Goal: Task Accomplishment & Management: Manage account settings

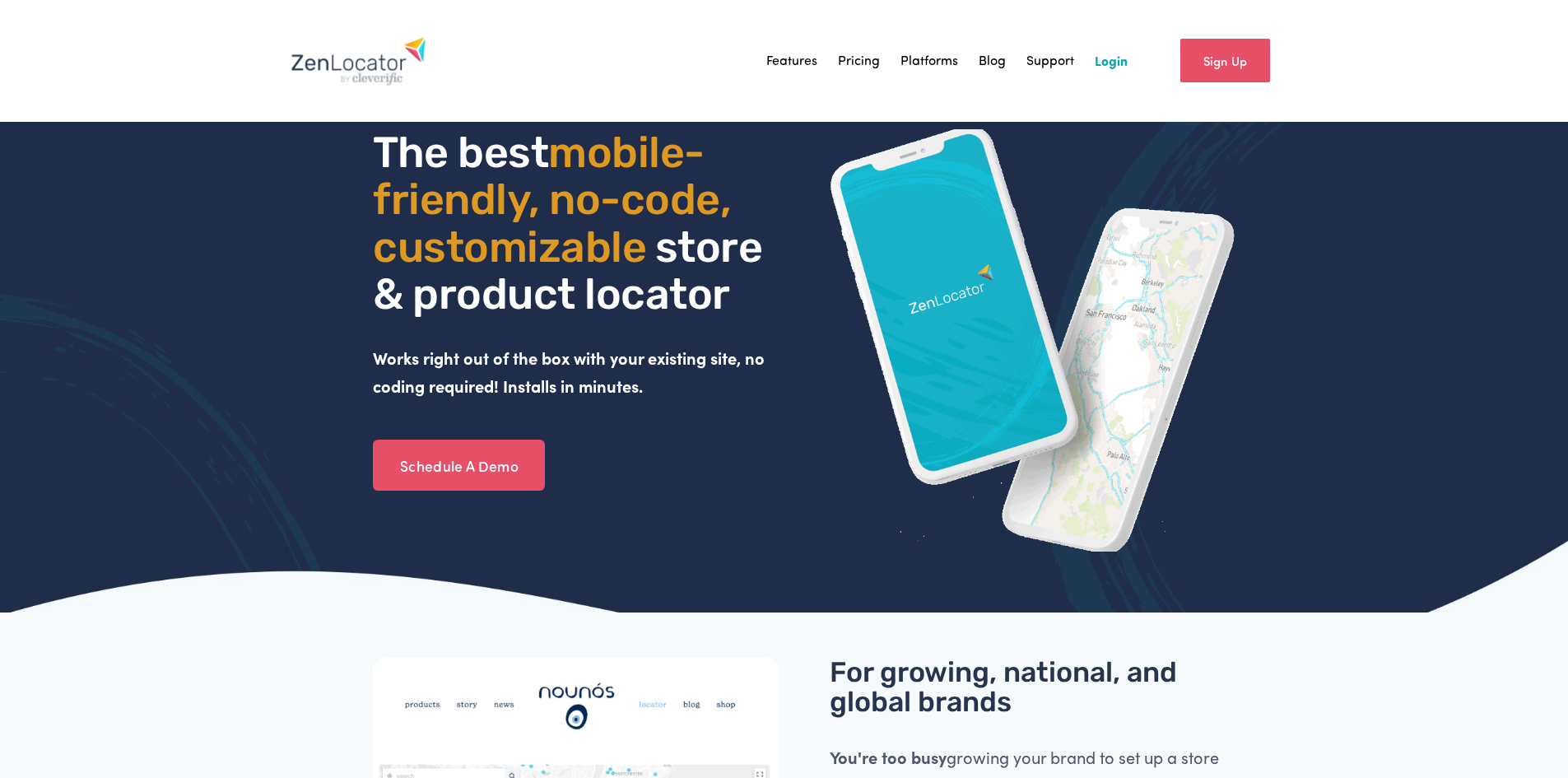
click at [1104, 59] on link "Login" at bounding box center [1110, 61] width 33 height 25
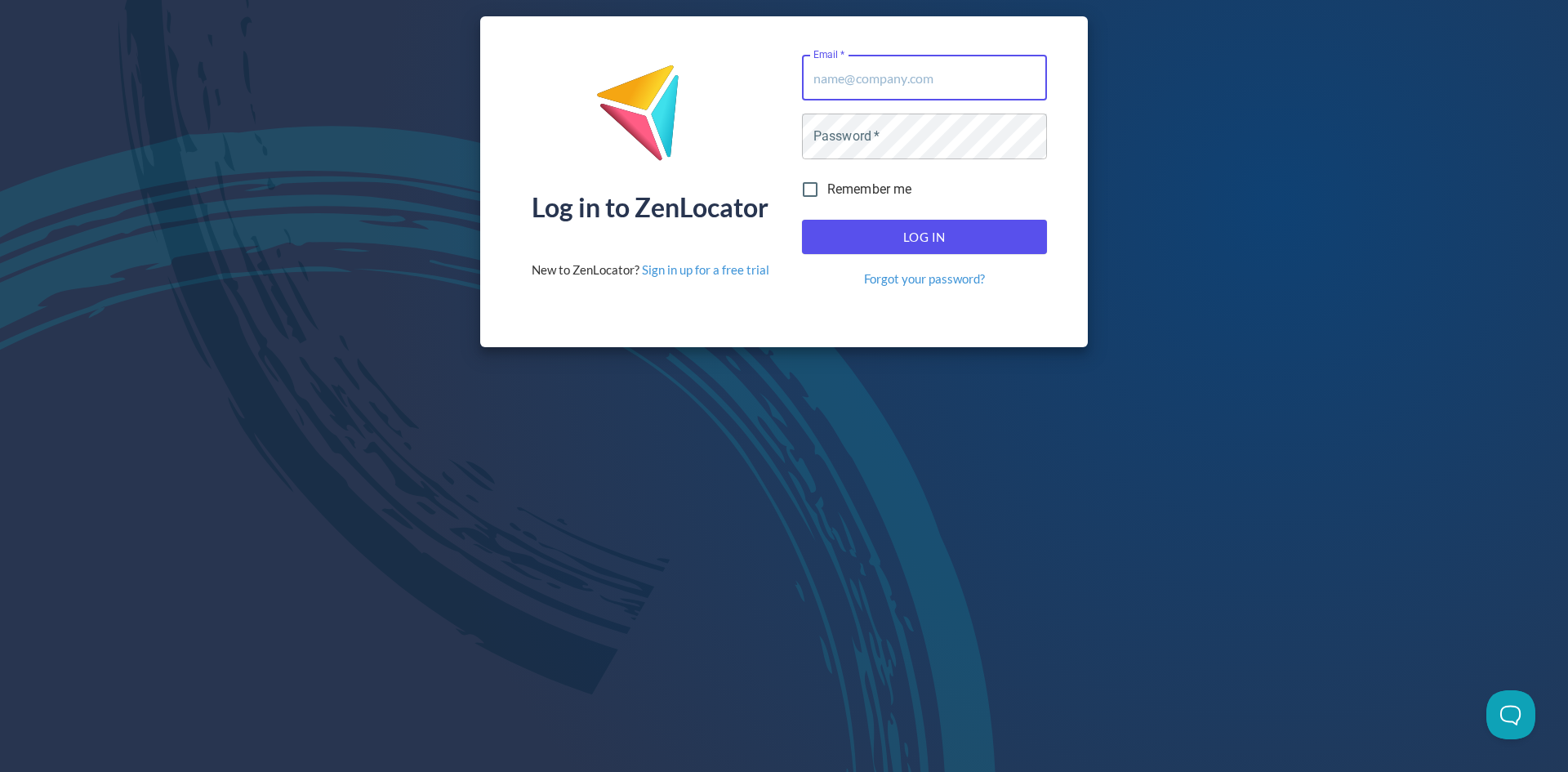
click at [867, 89] on input "Email   *" at bounding box center [924, 77] width 245 height 46
click at [970, 76] on input "Email   *" at bounding box center [924, 77] width 245 height 46
type input "alex@equisicecream.com"
click at [802, 220] on button "Log In" at bounding box center [924, 237] width 245 height 34
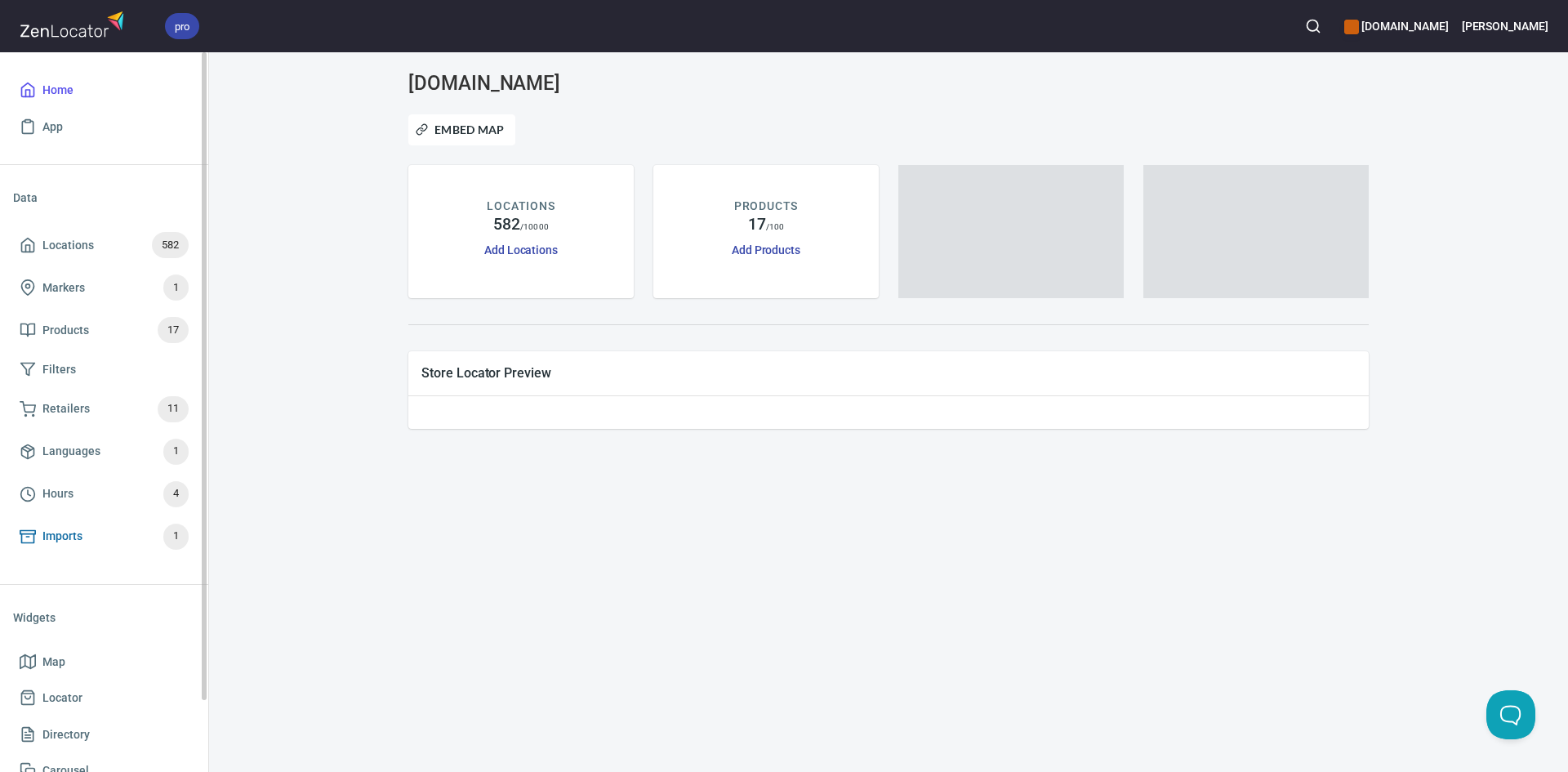
click at [90, 533] on span "Imports 1" at bounding box center [104, 536] width 169 height 26
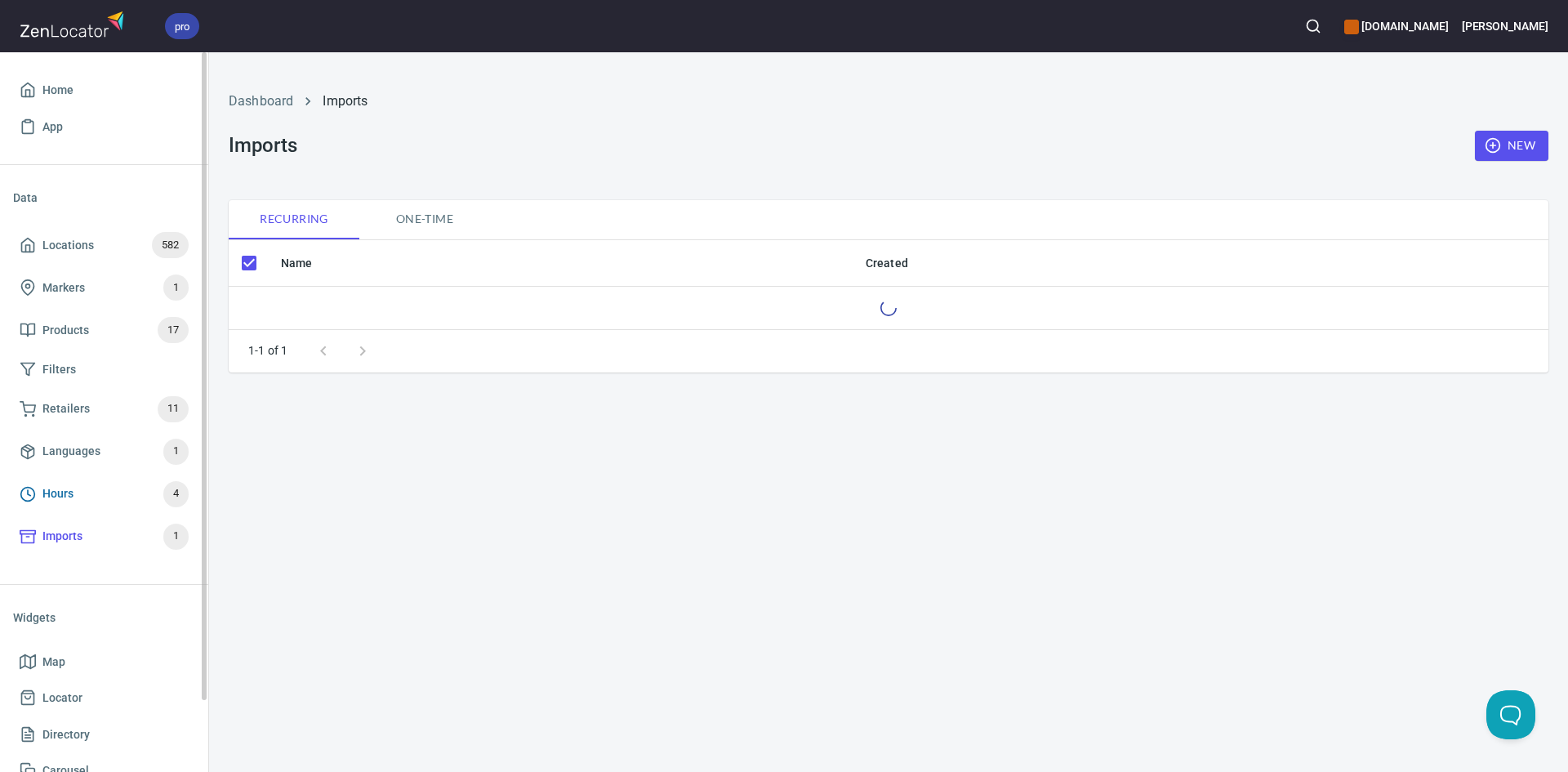
checkbox input "false"
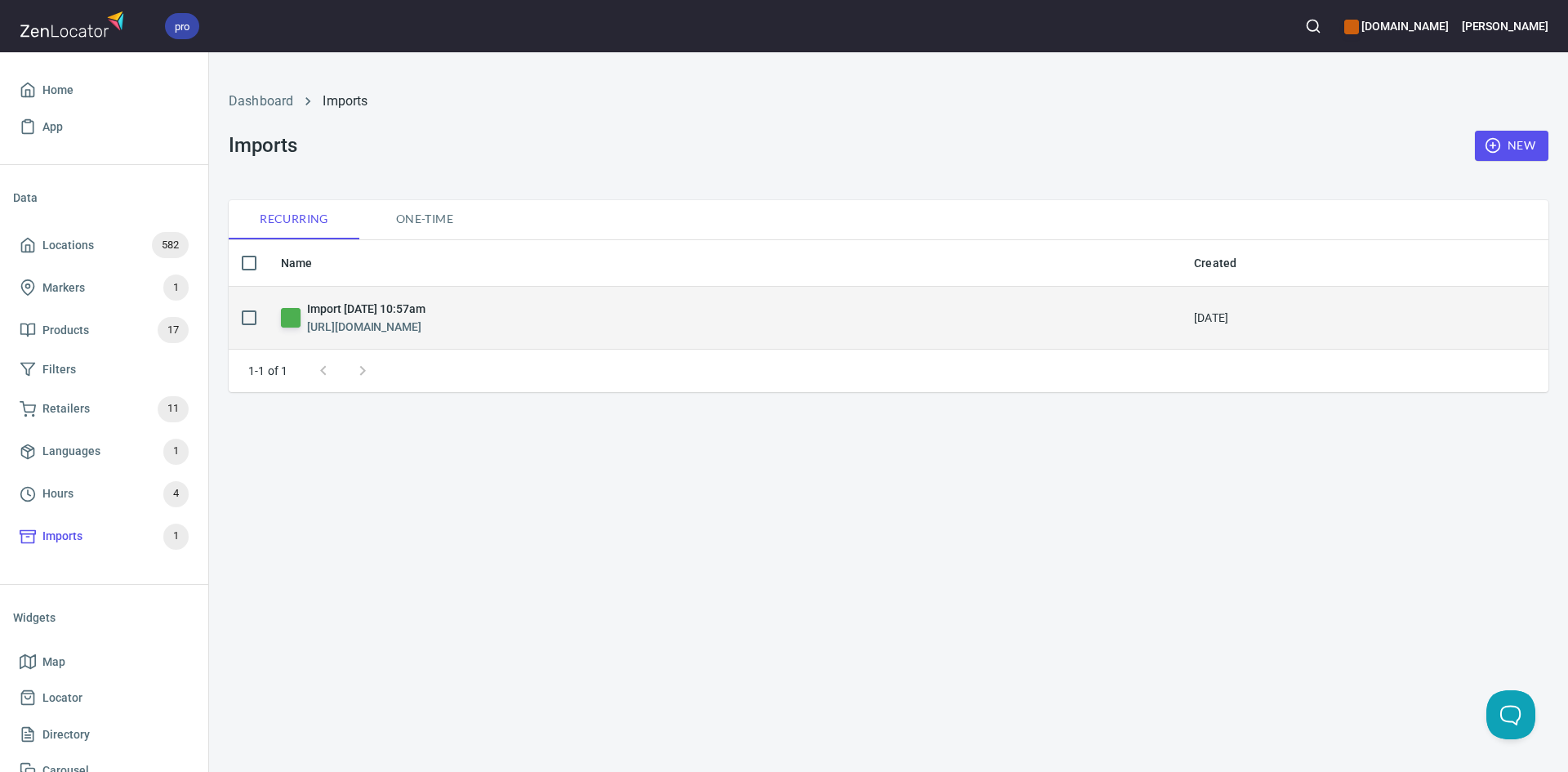
click at [638, 337] on td "Import Friday, August 22nd 2025, 10:57am https://docs.google.com/spreadsheets/d…" at bounding box center [724, 318] width 913 height 64
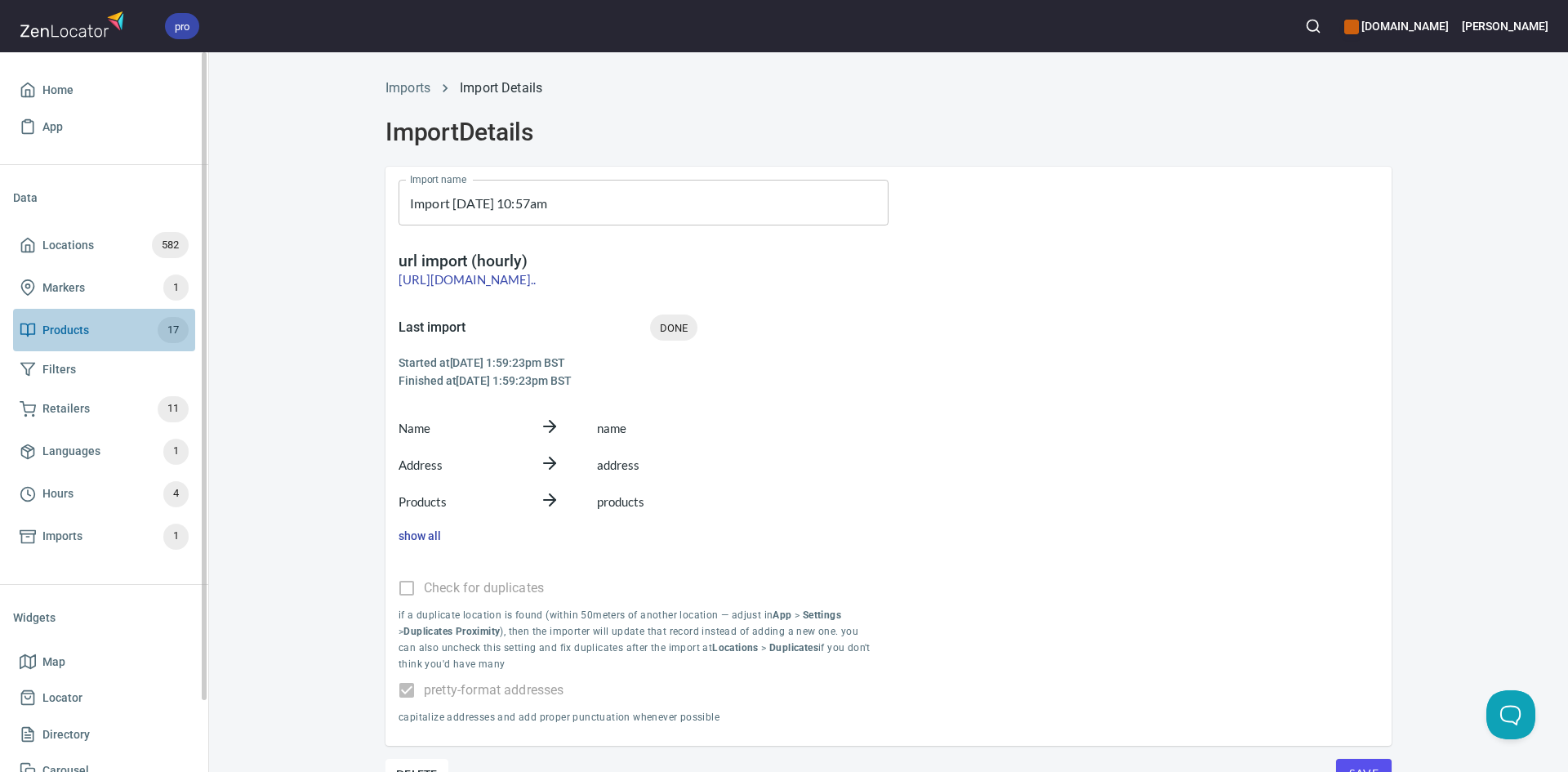
click at [85, 350] on link "Products 17" at bounding box center [104, 330] width 182 height 42
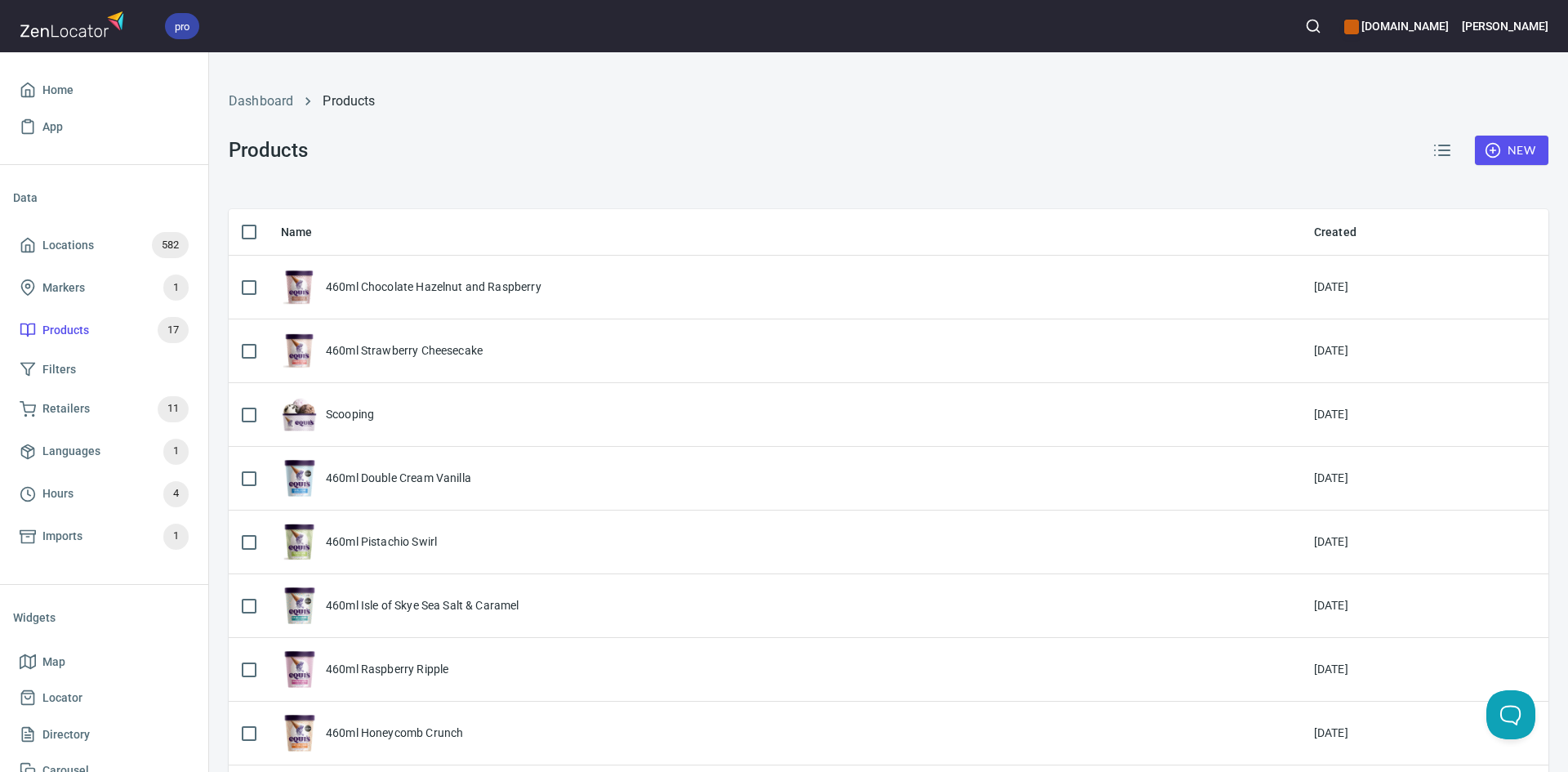
checkbox input "false"
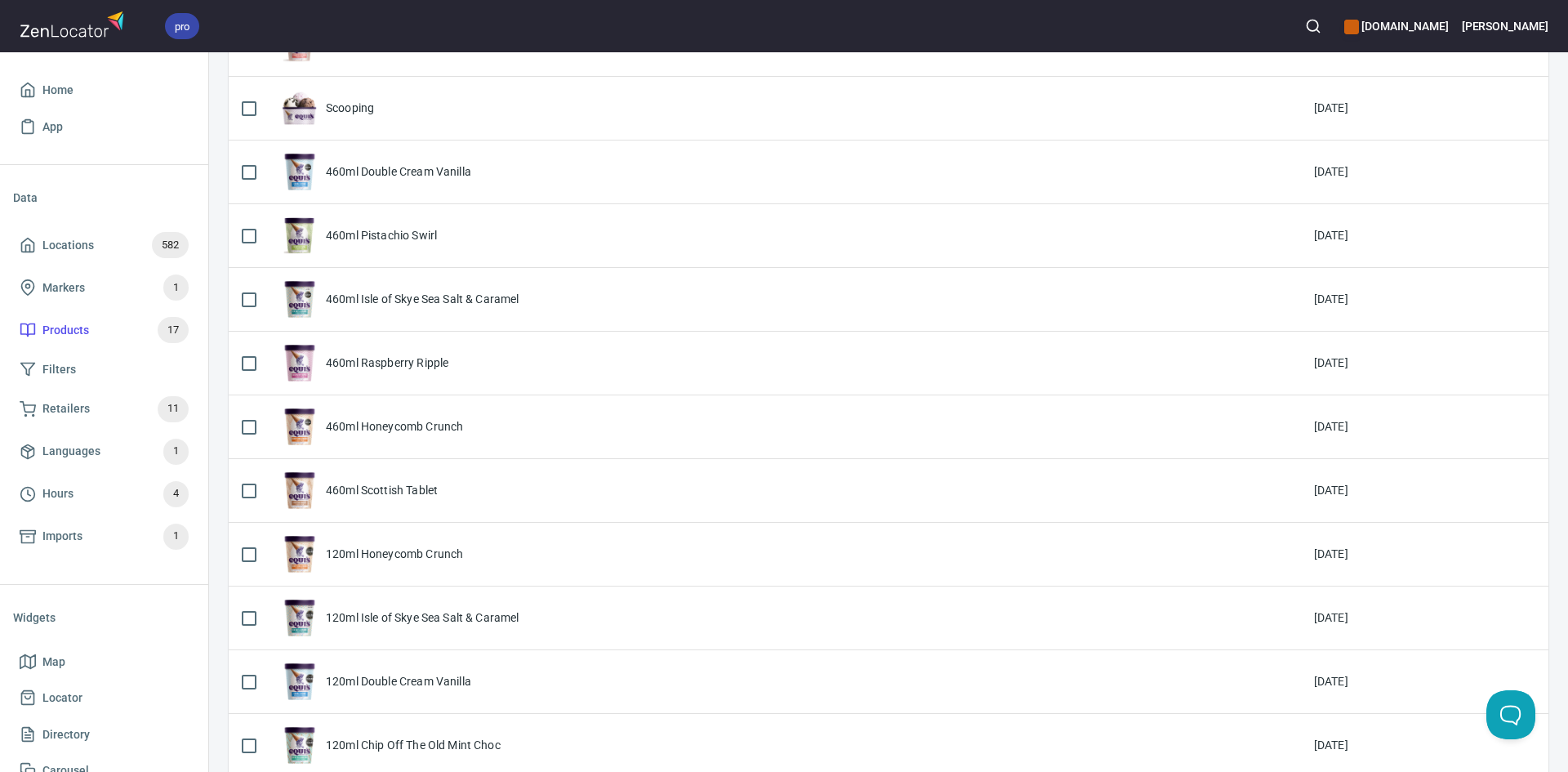
scroll to position [327, 0]
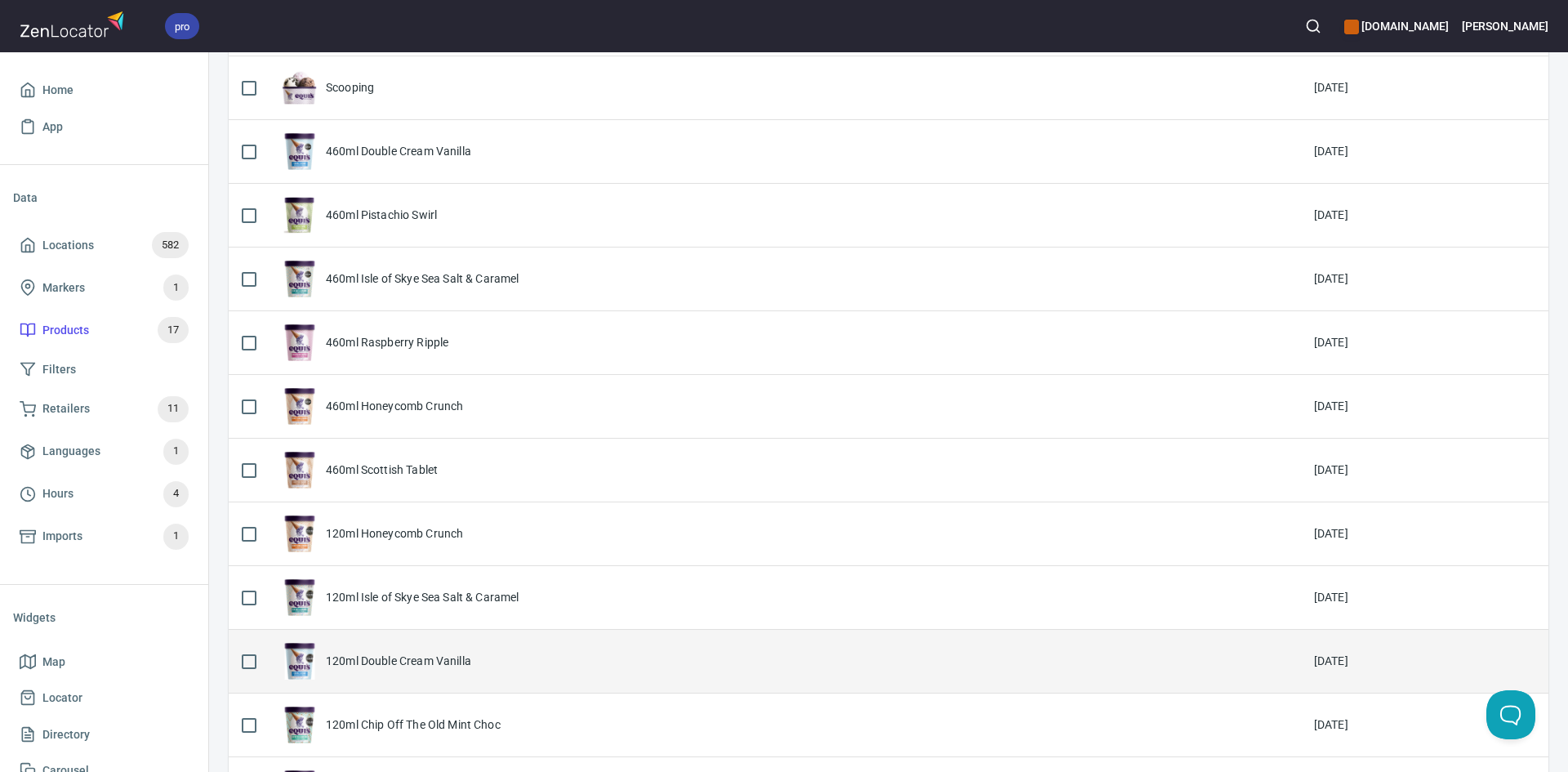
click at [433, 639] on td "120ml Double Cream Vanilla" at bounding box center [784, 662] width 1033 height 64
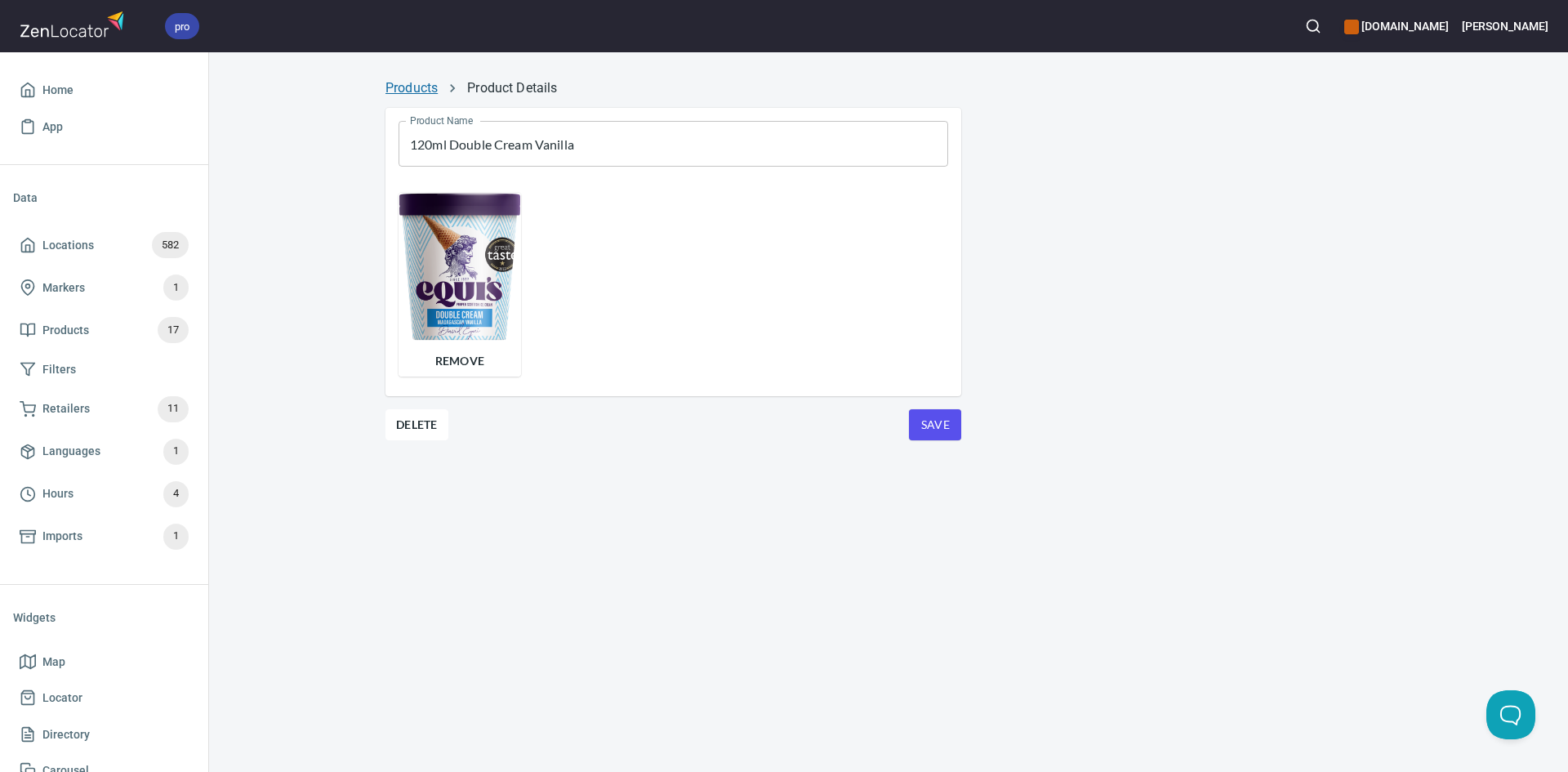
click at [418, 86] on link "Products" at bounding box center [411, 88] width 52 height 15
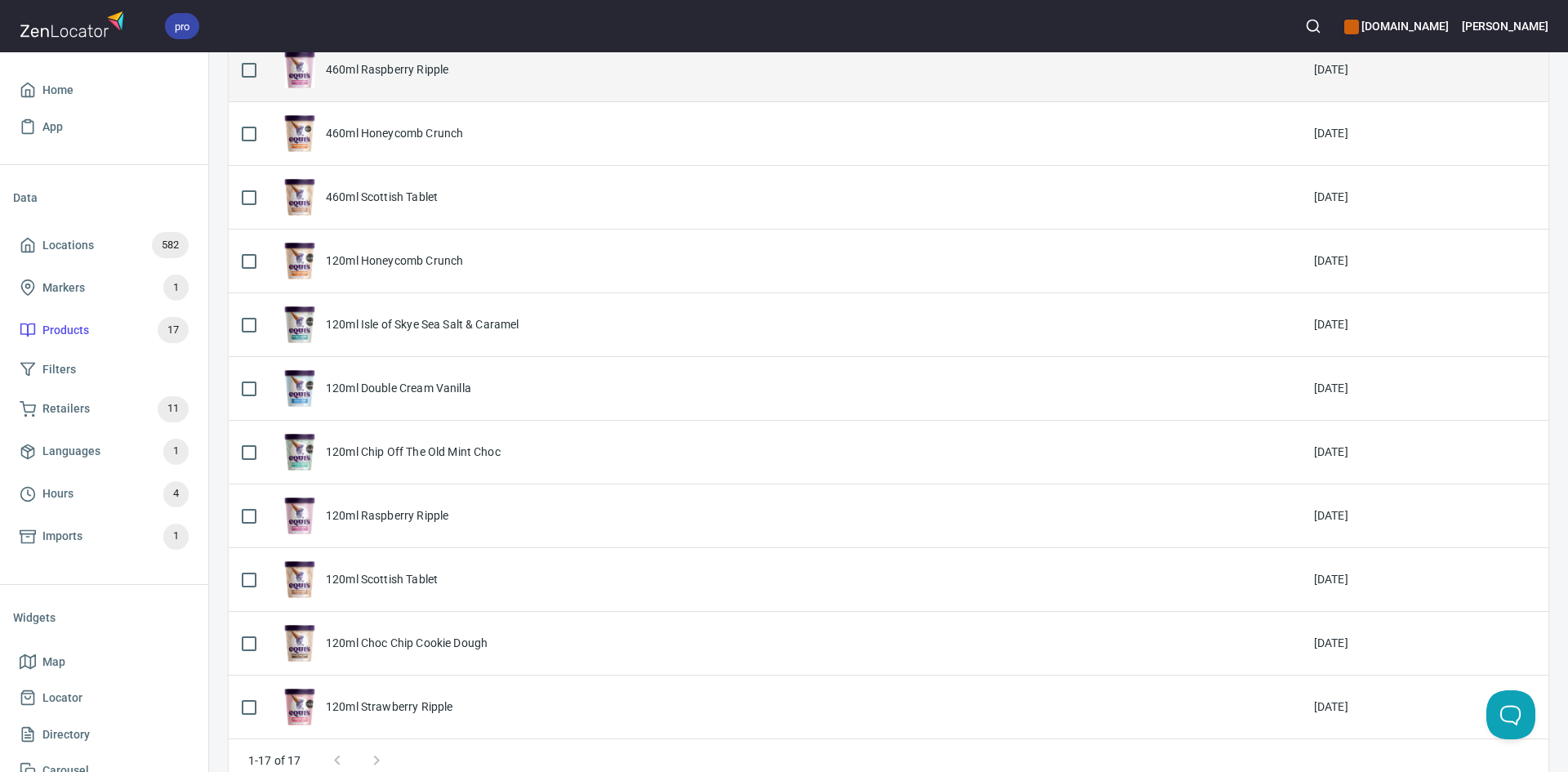
scroll to position [629, 0]
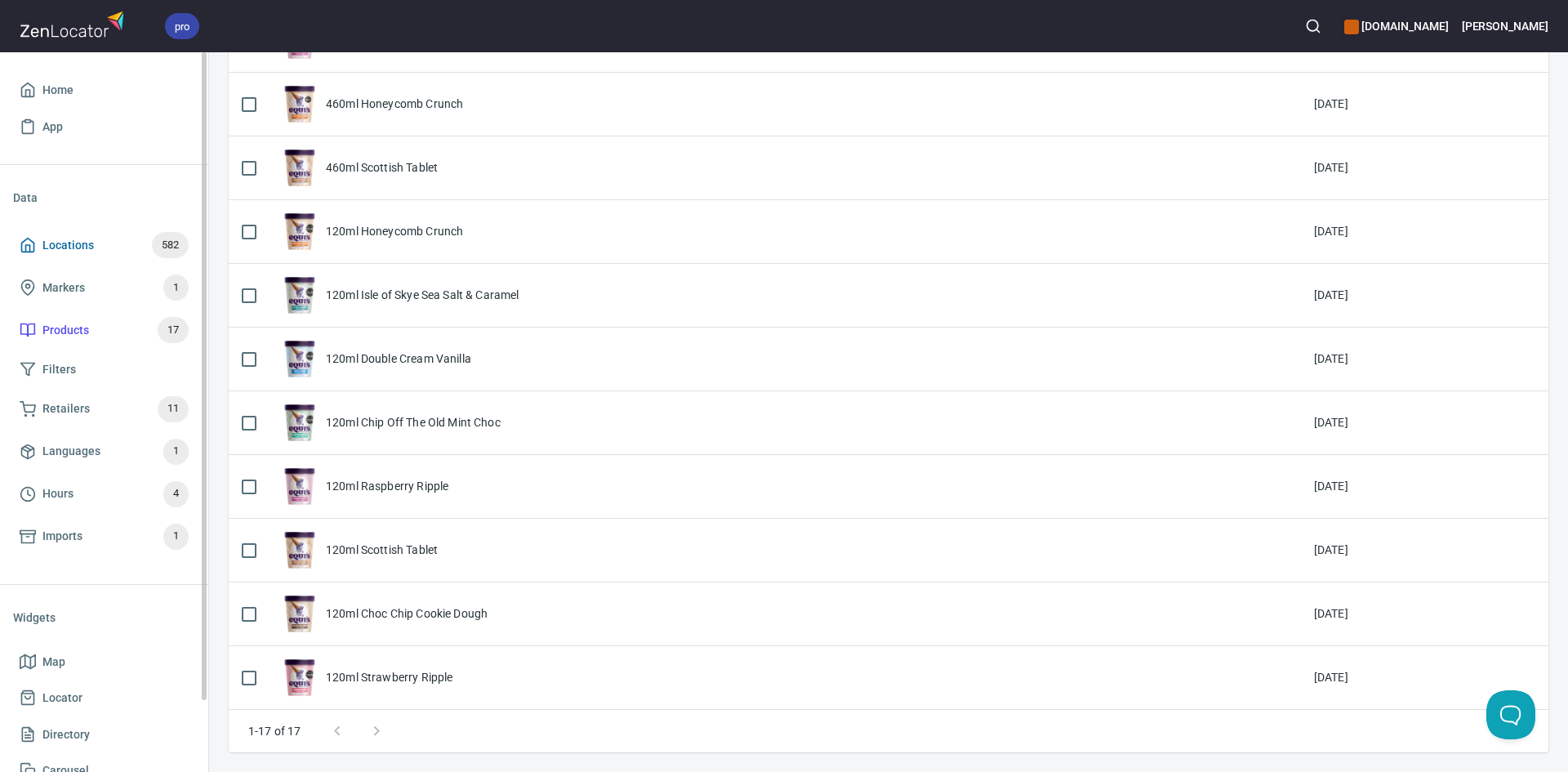
click at [80, 247] on span "Locations" at bounding box center [68, 246] width 52 height 21
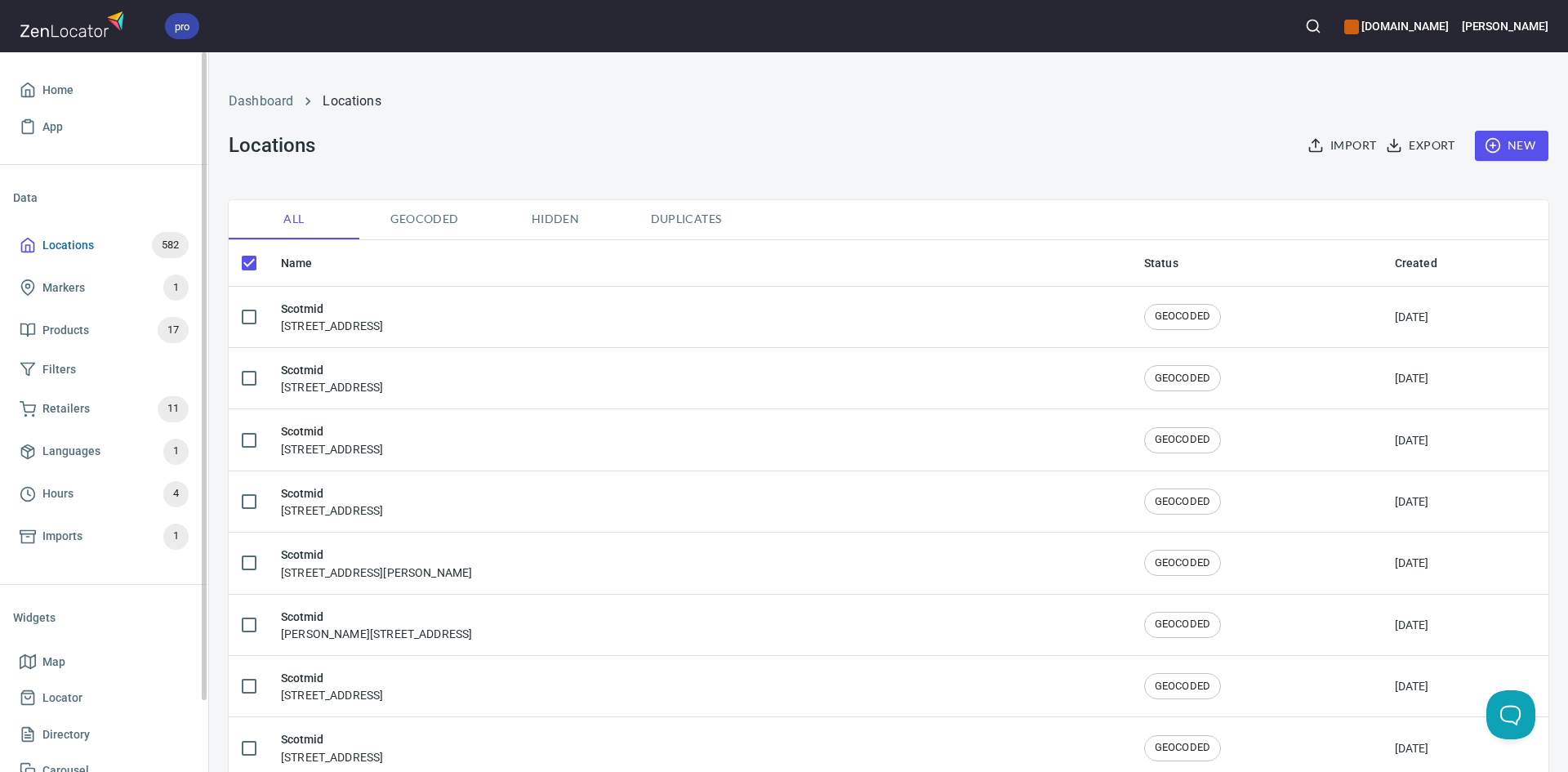
checkbox input "false"
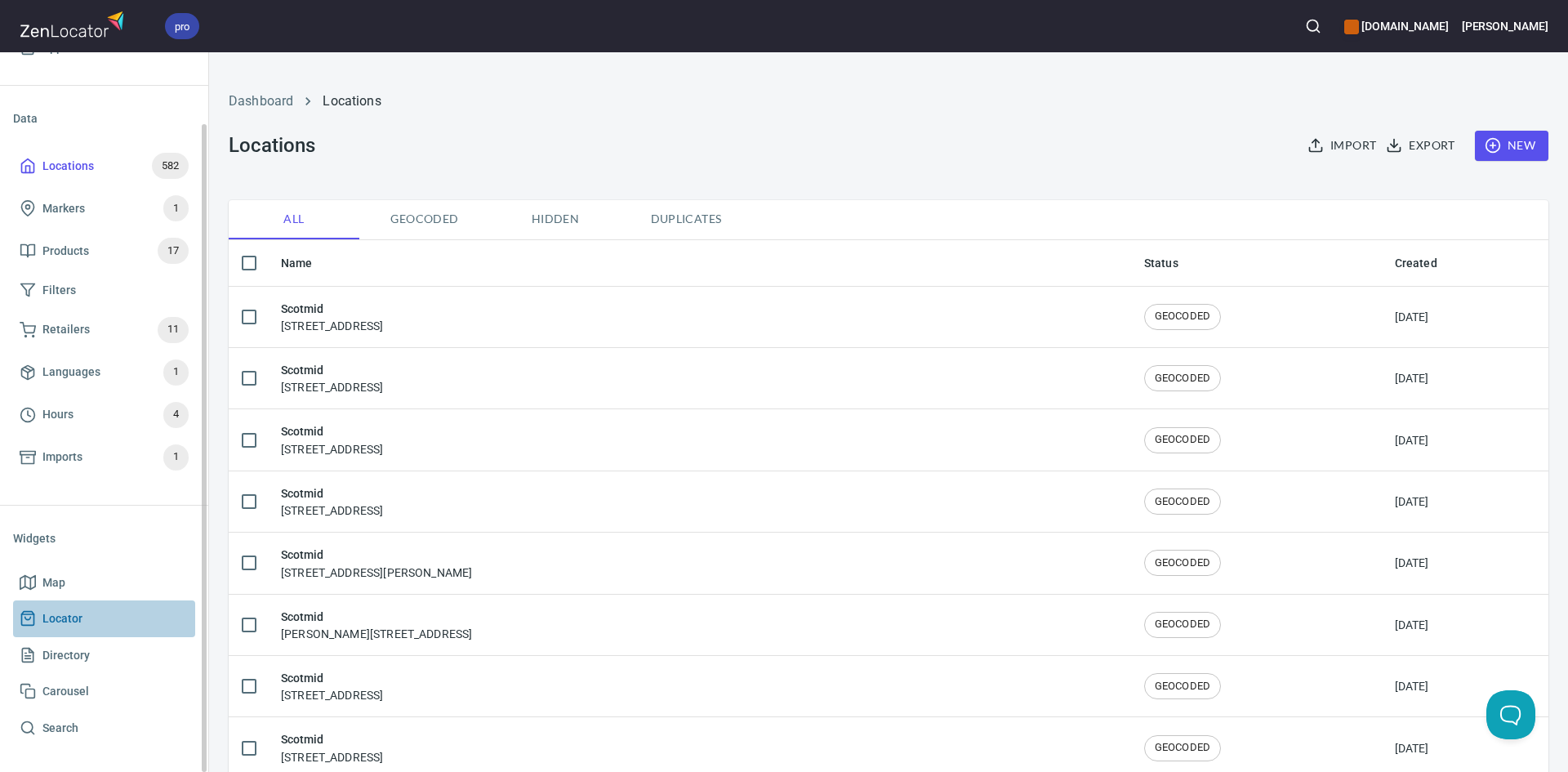
click at [118, 621] on span "Locator" at bounding box center [104, 619] width 169 height 21
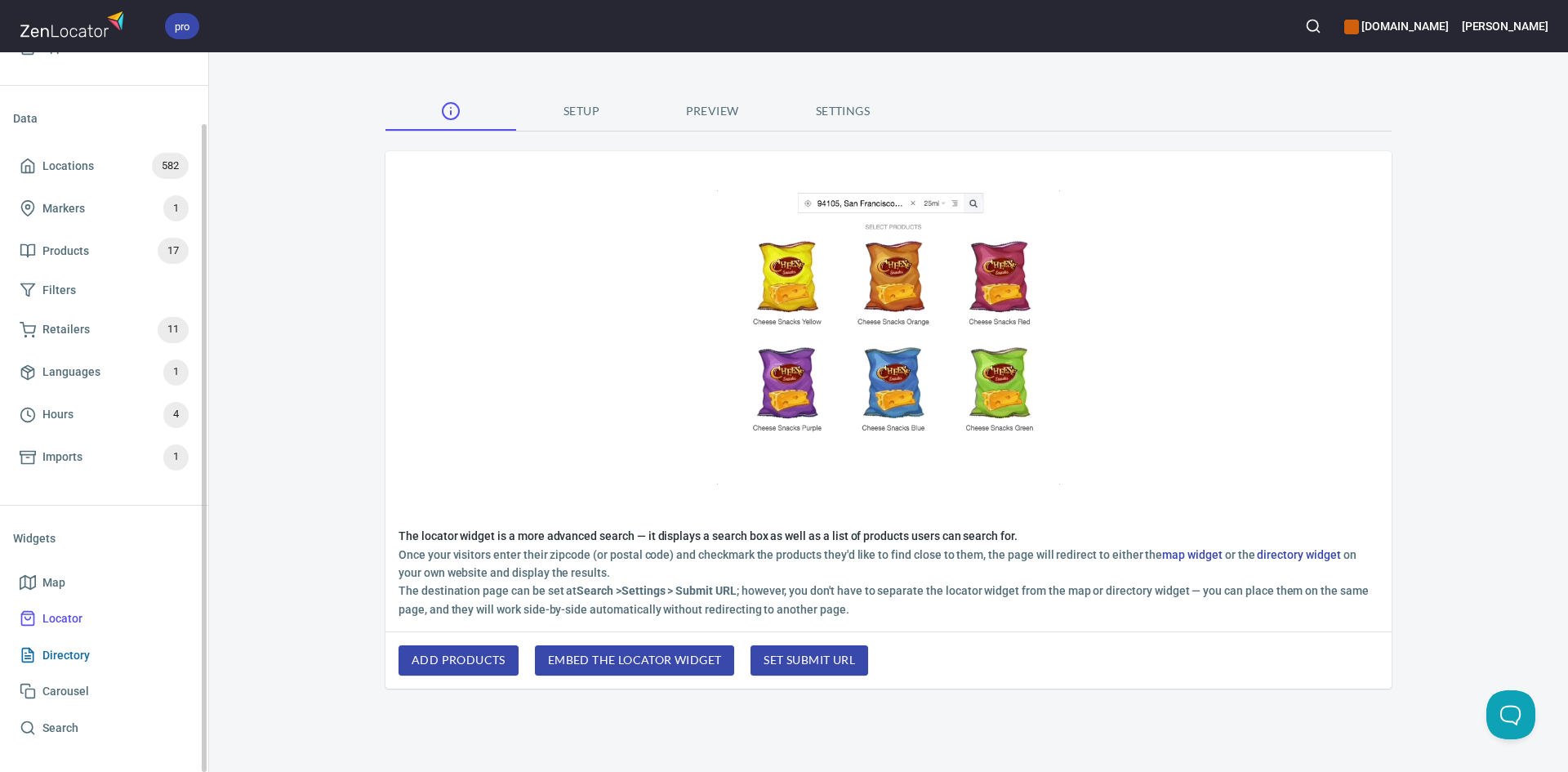
click at [66, 642] on link "Directory" at bounding box center [104, 655] width 182 height 37
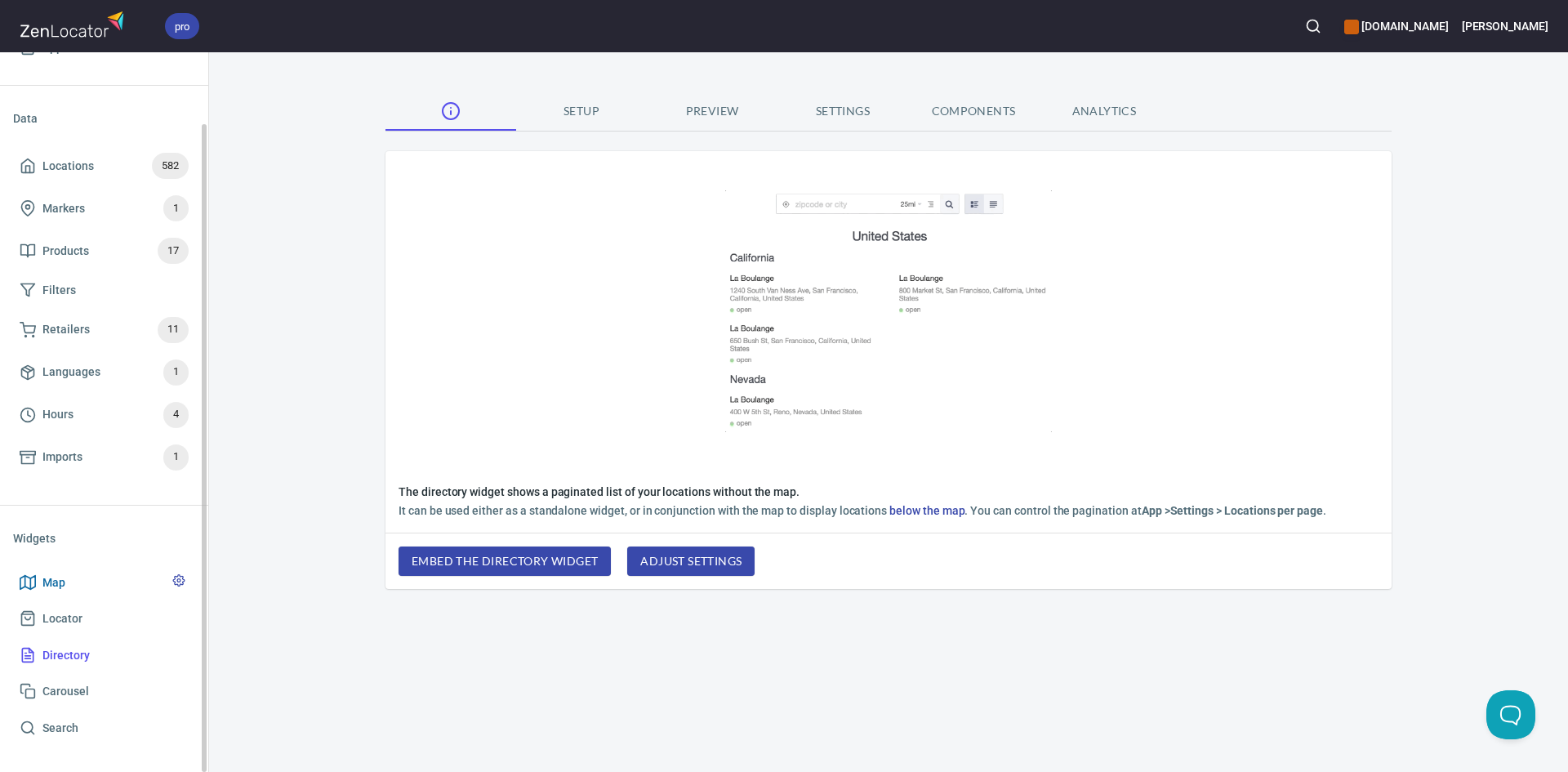
click at [90, 574] on span "Map" at bounding box center [104, 583] width 169 height 21
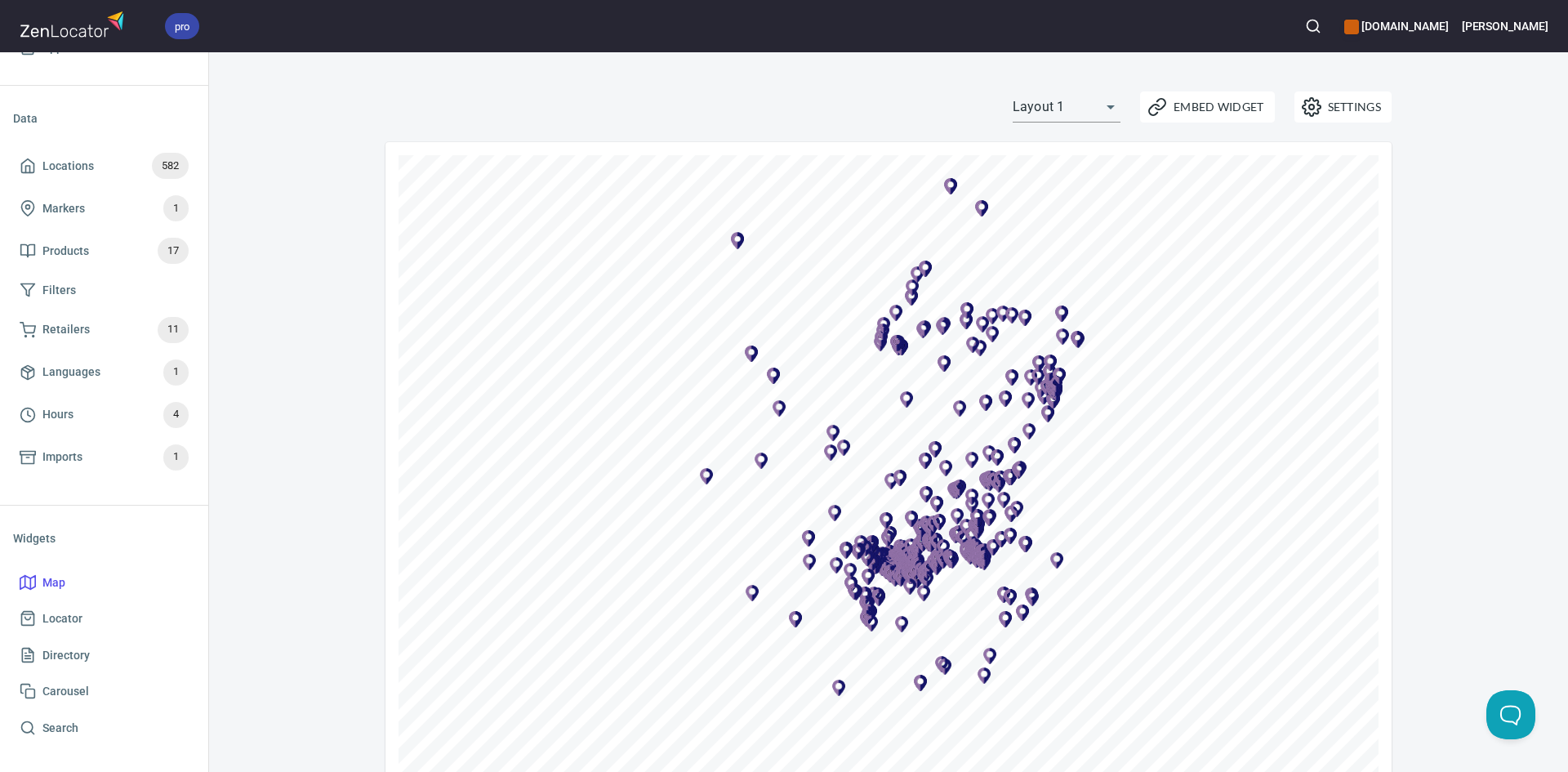
click at [1102, 106] on body "pro www.equisicecream.com Alex Home App Data Locations 582 Markers 1 Products 1…" at bounding box center [784, 386] width 1568 height 772
click at [1079, 144] on li "Layout 2" at bounding box center [1059, 136] width 107 height 29
type input "layout2"
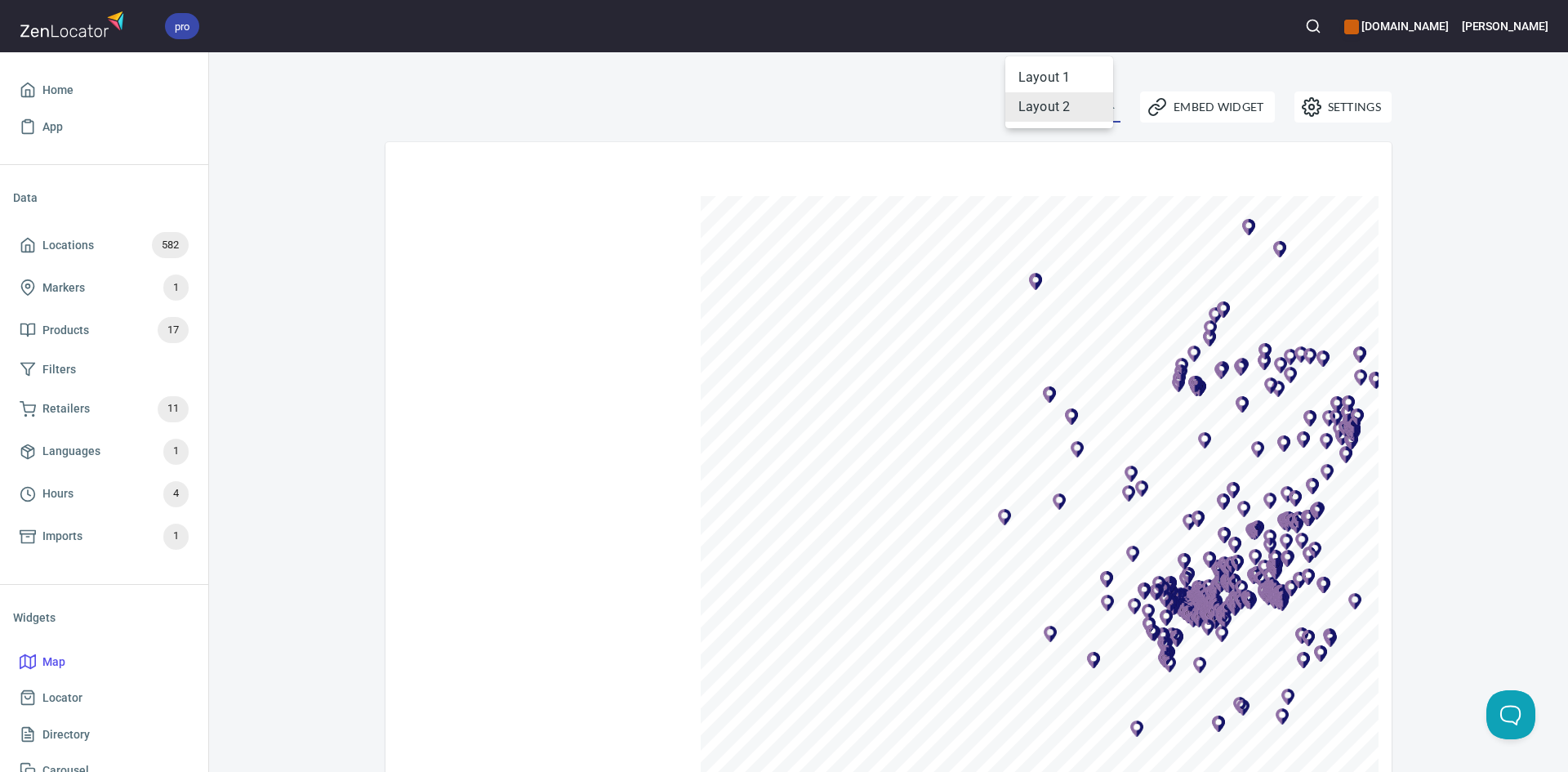
click at [1049, 101] on body "pro [DOMAIN_NAME] Alex Home App Data Locations 582 Markers 1 Products 17 Filter…" at bounding box center [784, 386] width 1568 height 772
click at [1061, 76] on li "Layout 1" at bounding box center [1059, 77] width 107 height 29
type input "layout1"
